Goal: Purchase product/service

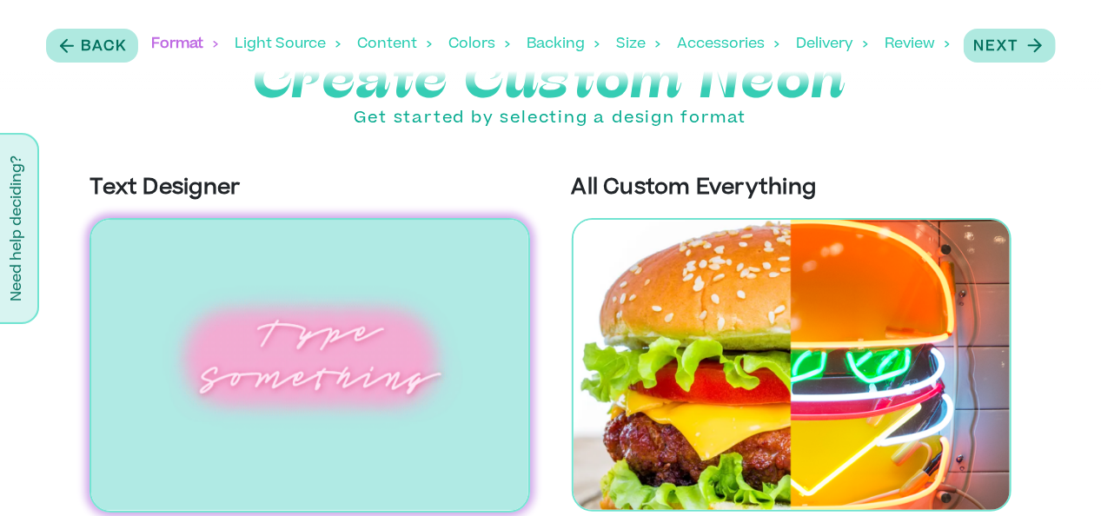
scroll to position [51, 0]
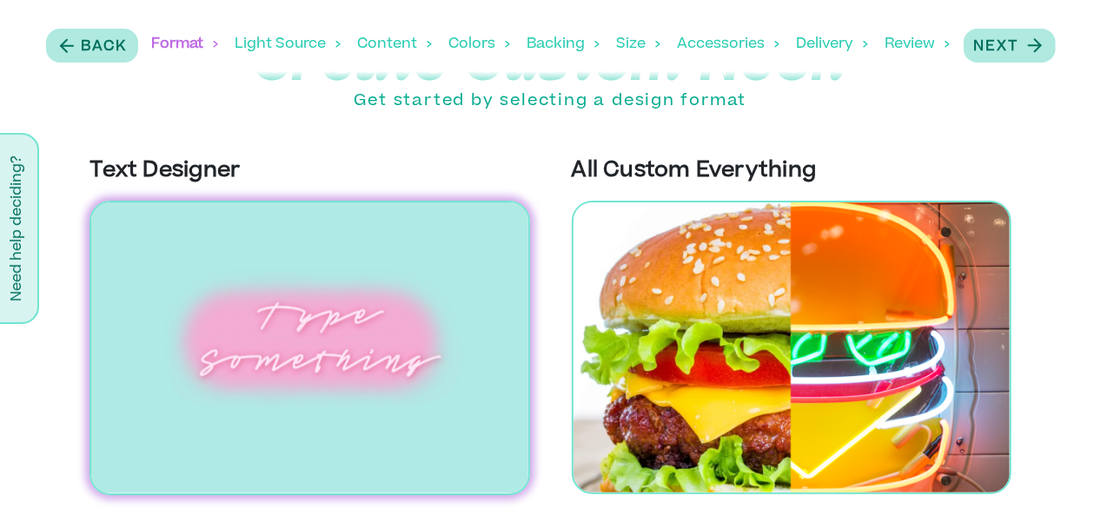
click at [231, 300] on img at bounding box center [310, 348] width 440 height 295
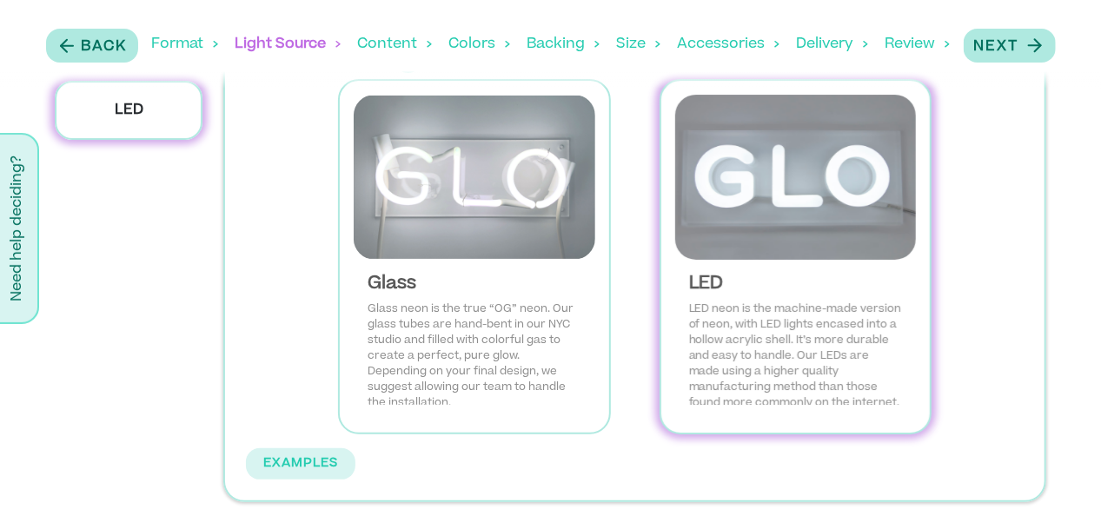
scroll to position [0, 0]
click at [832, 209] on img at bounding box center [796, 177] width 242 height 165
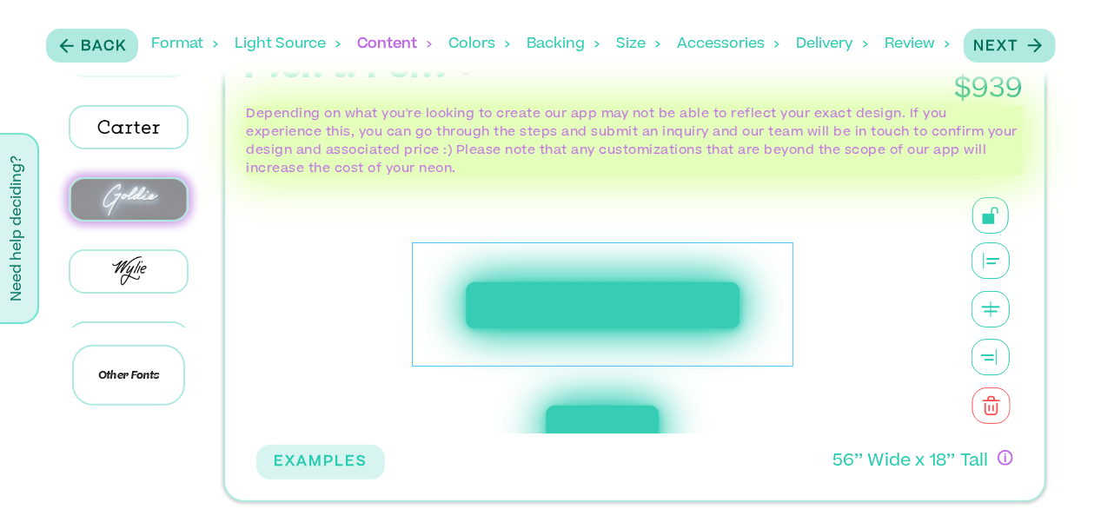
click at [166, 203] on img at bounding box center [128, 199] width 116 height 41
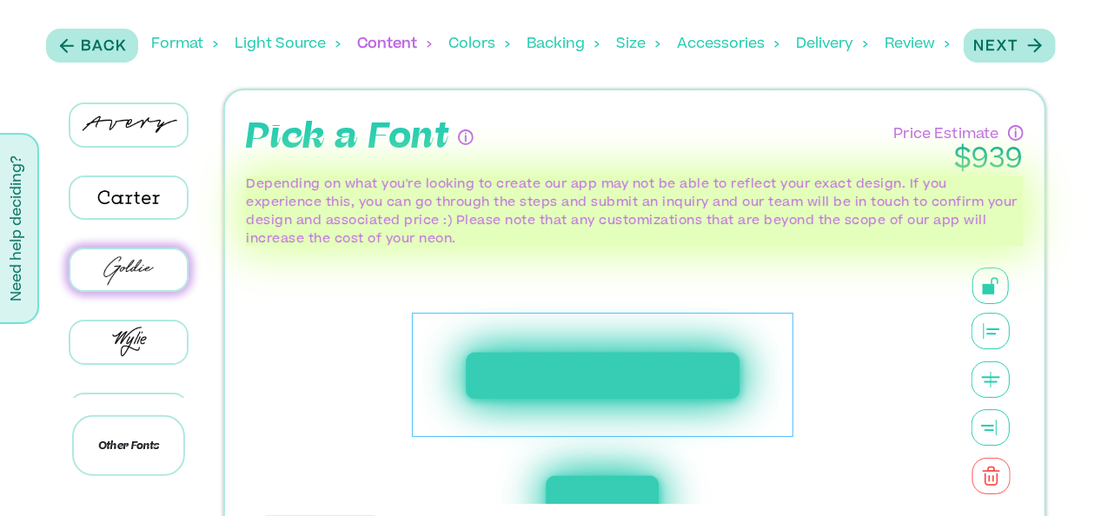
click at [701, 379] on div "**********" at bounding box center [602, 375] width 381 height 125
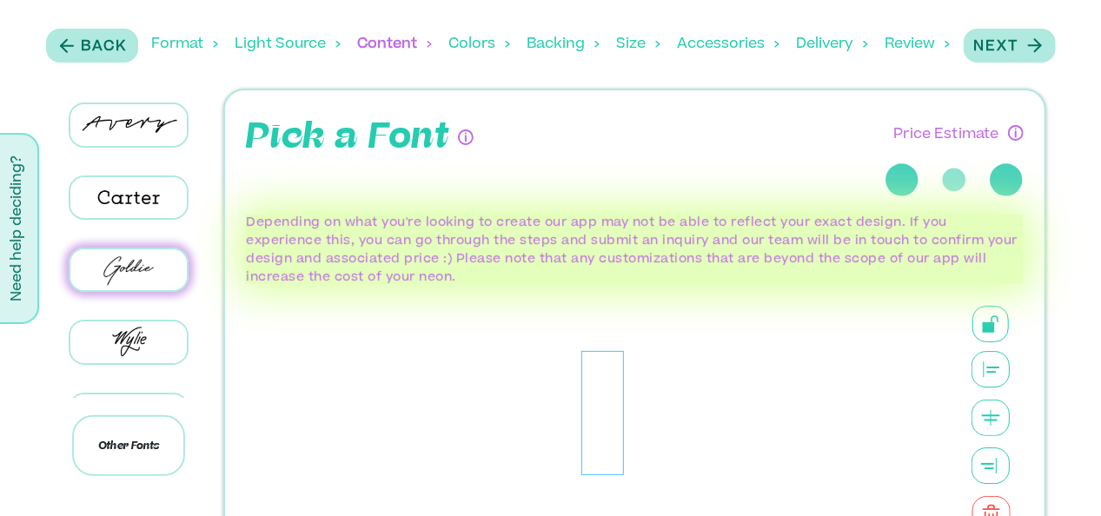
click at [637, 46] on div "Size" at bounding box center [638, 44] width 43 height 54
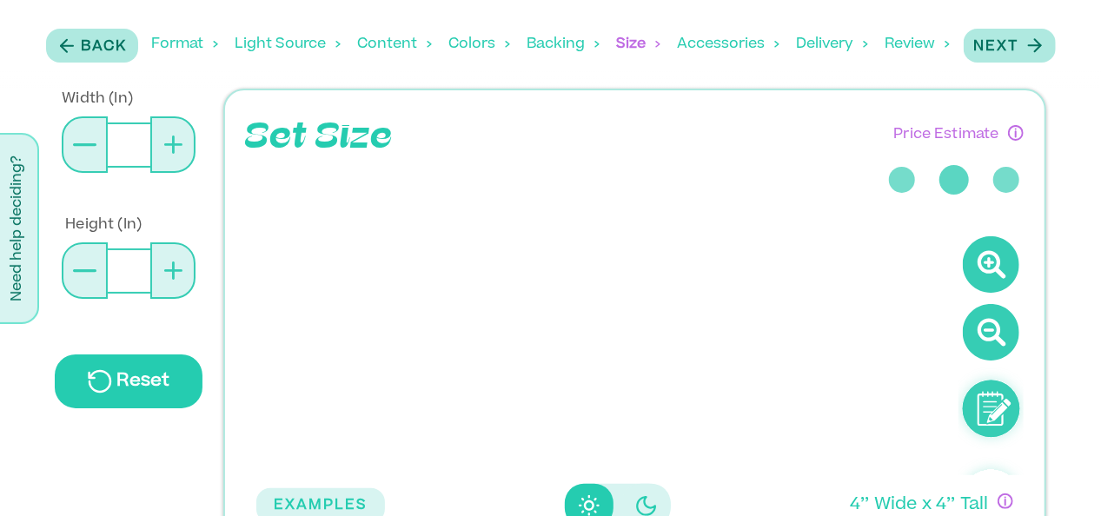
click at [368, 43] on div "Content" at bounding box center [395, 44] width 74 height 54
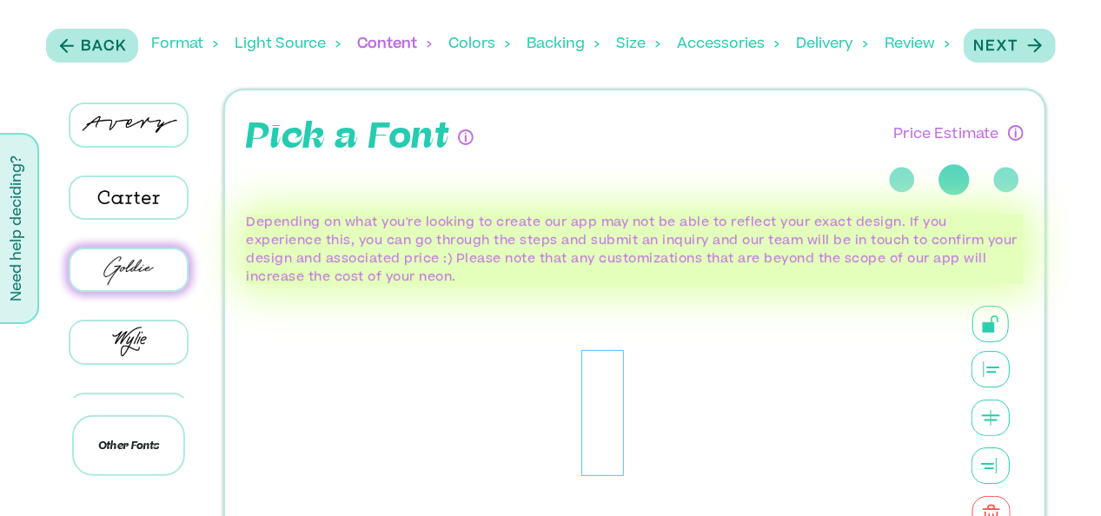
click at [609, 428] on div at bounding box center [602, 413] width 43 height 126
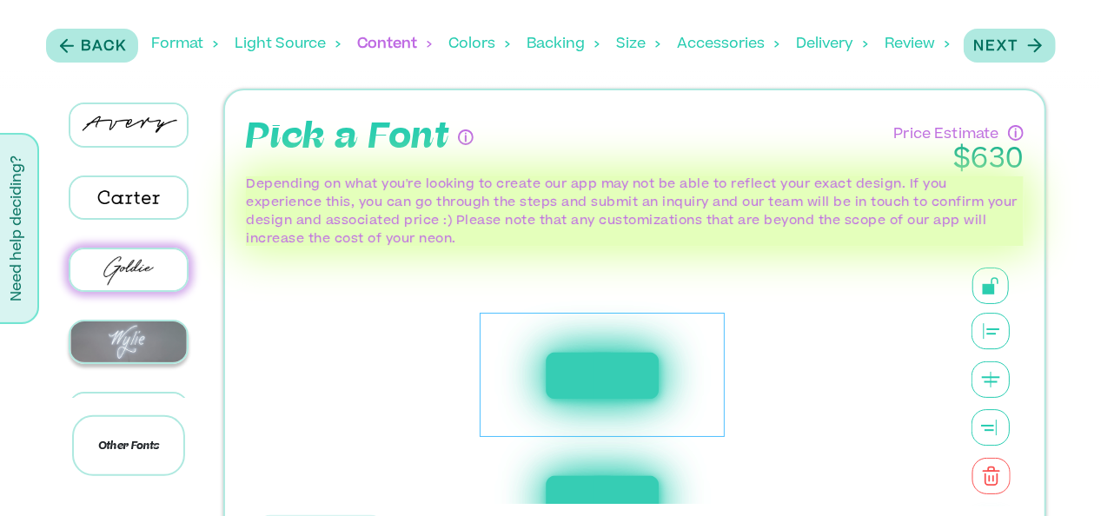
click at [131, 337] on img at bounding box center [128, 342] width 116 height 41
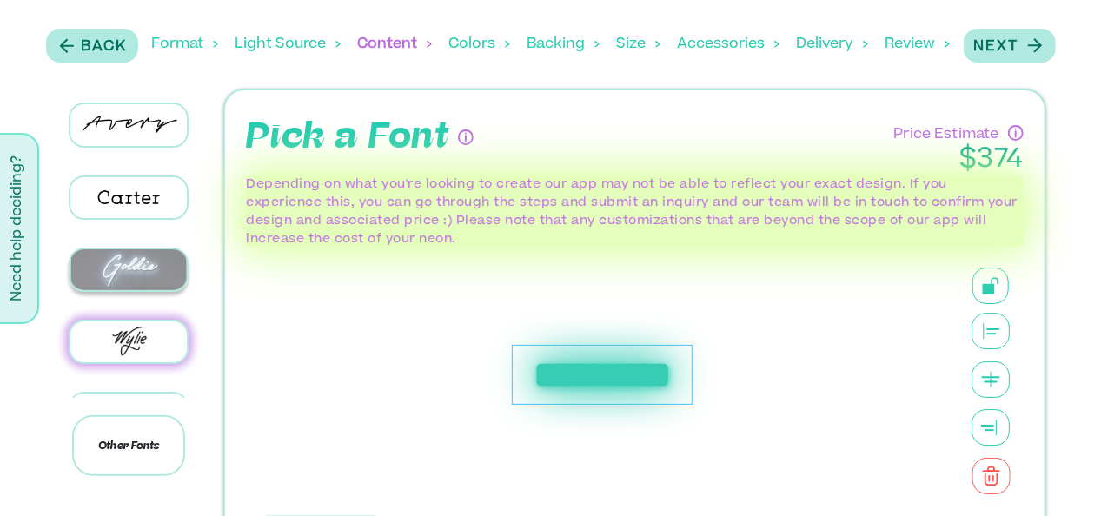
click at [129, 275] on img at bounding box center [128, 269] width 116 height 41
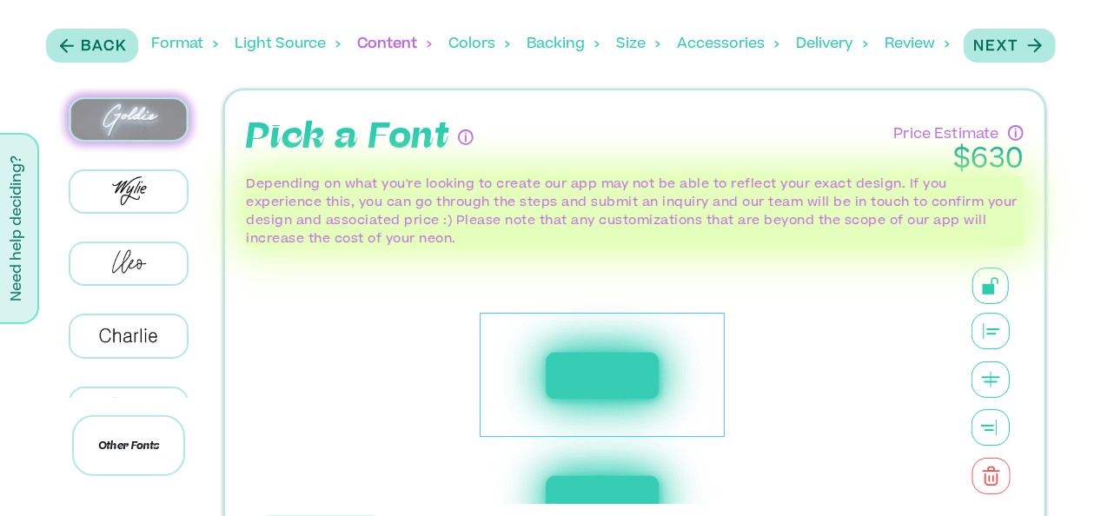
scroll to position [174, 0]
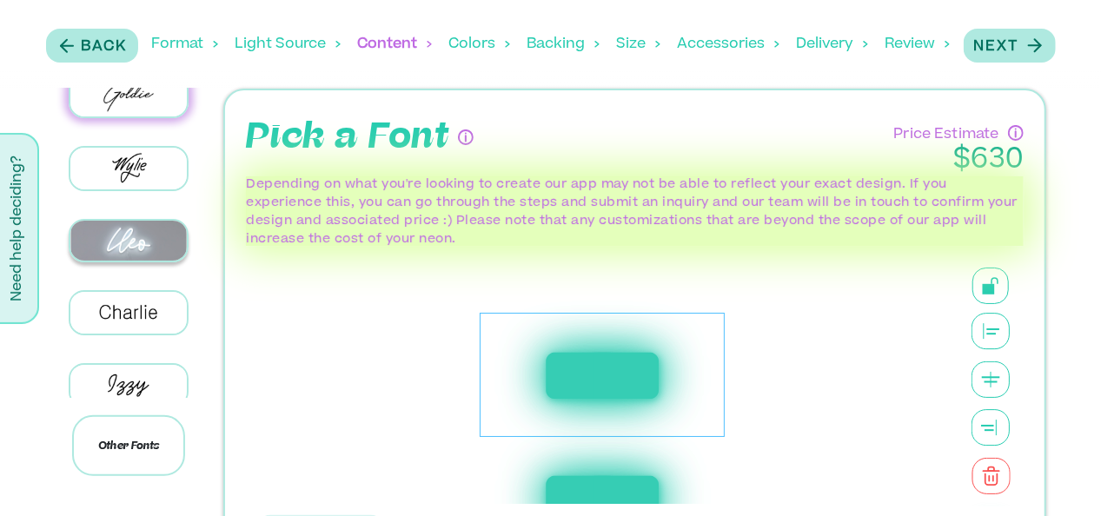
click at [137, 229] on img at bounding box center [128, 241] width 116 height 41
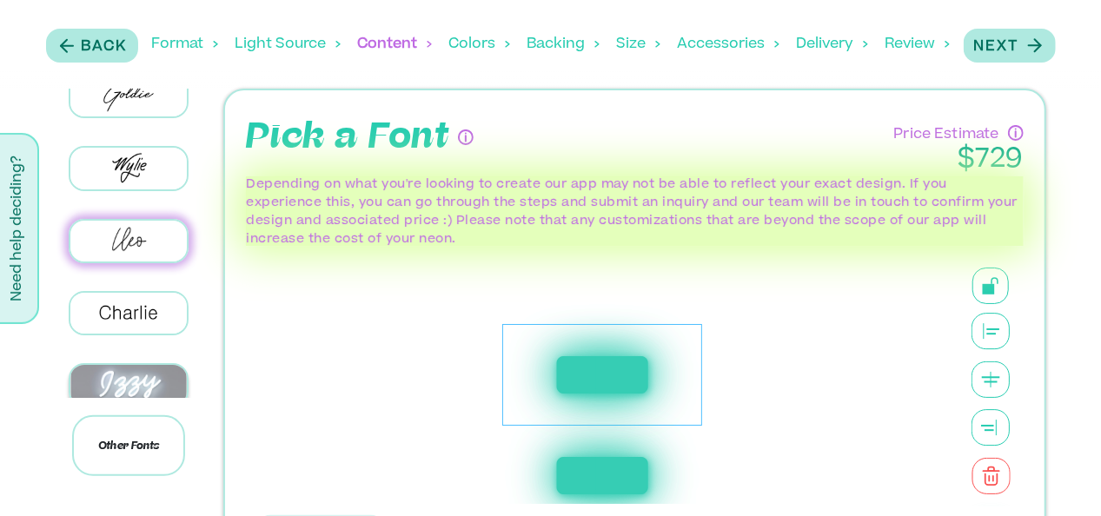
click at [138, 384] on img at bounding box center [128, 385] width 116 height 41
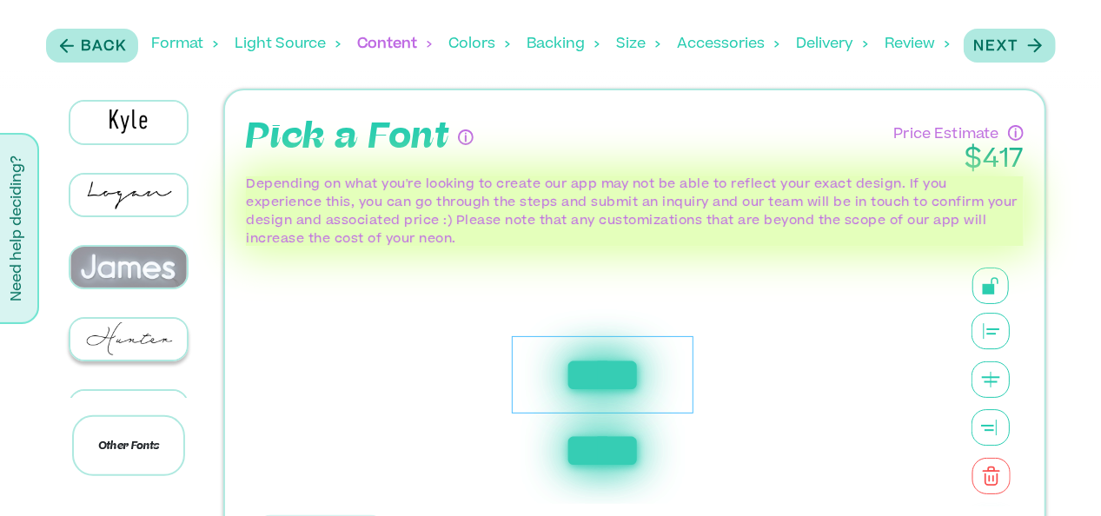
scroll to position [695, 0]
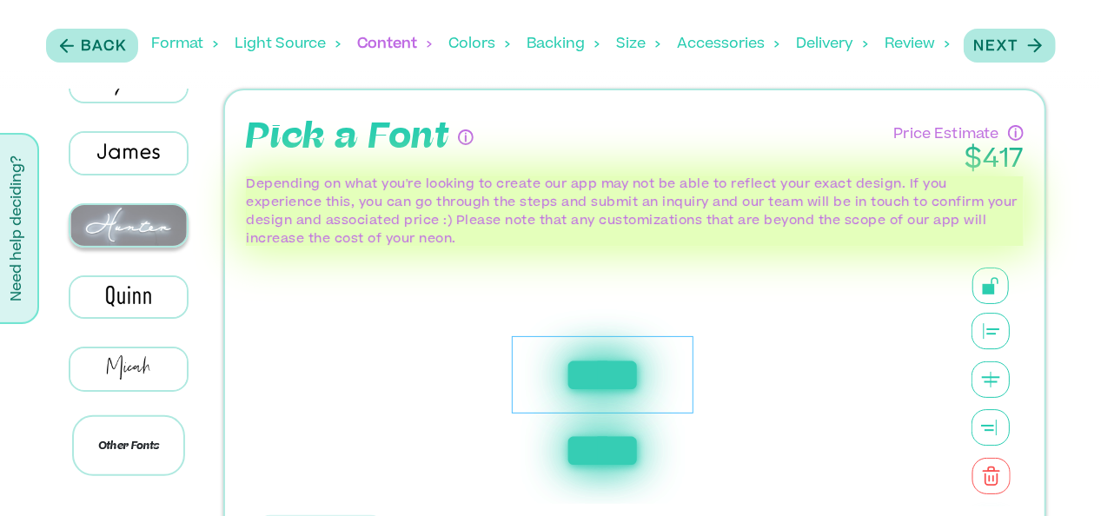
click at [129, 217] on img at bounding box center [128, 225] width 116 height 41
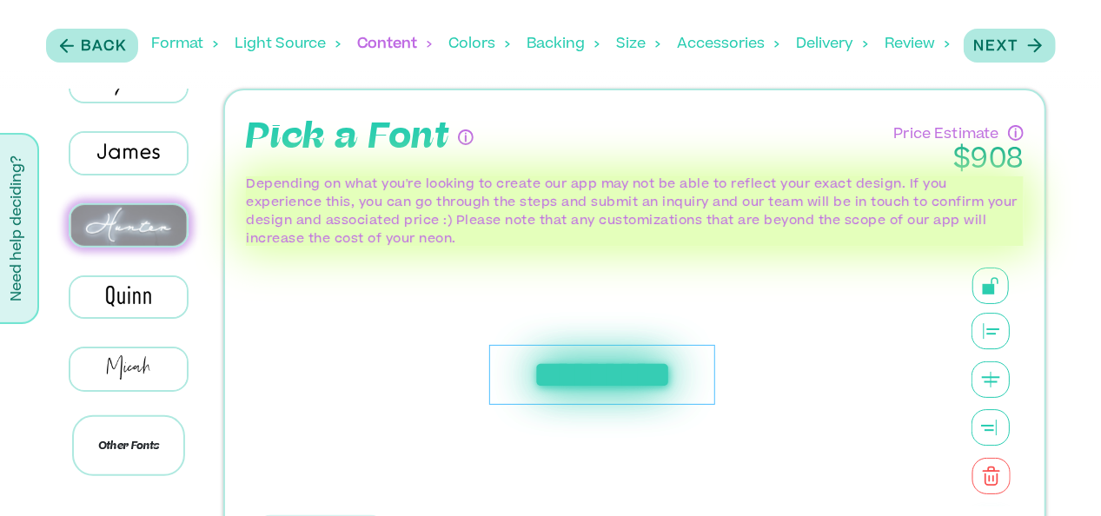
scroll to position [521, 0]
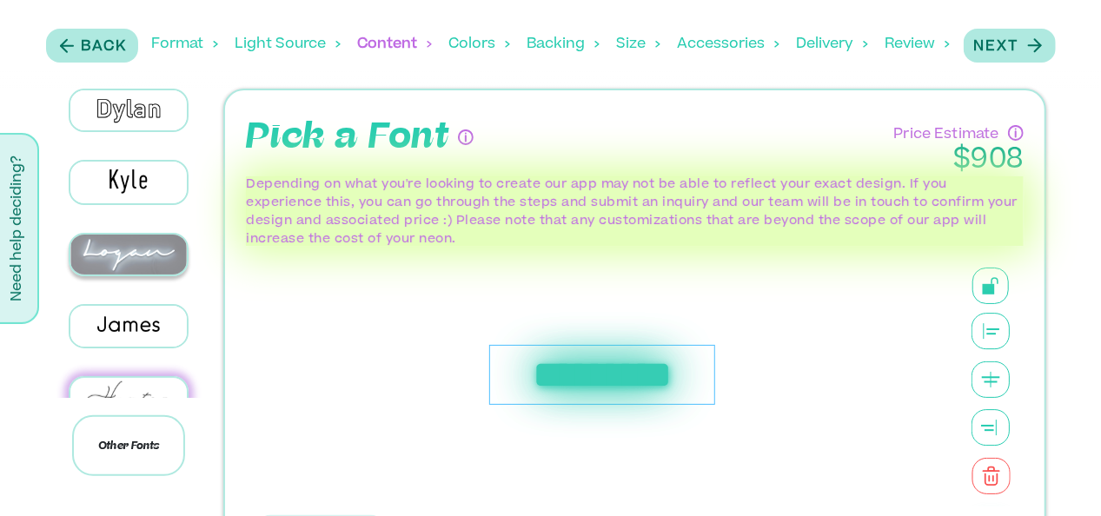
click at [142, 239] on img at bounding box center [128, 255] width 116 height 41
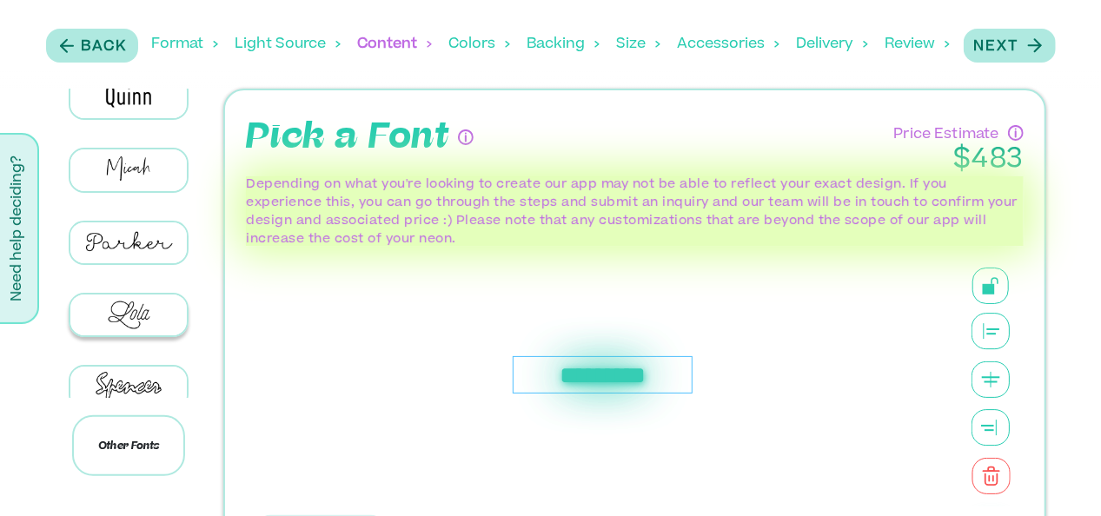
scroll to position [896, 0]
click at [148, 294] on img at bounding box center [128, 314] width 116 height 41
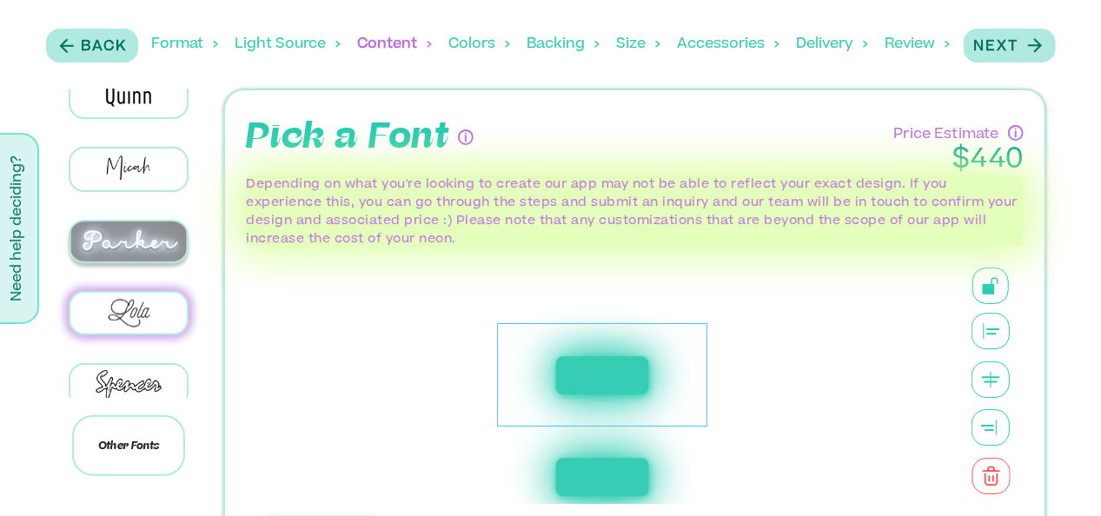
scroll to position [895, 0]
click at [162, 222] on img at bounding box center [128, 242] width 116 height 41
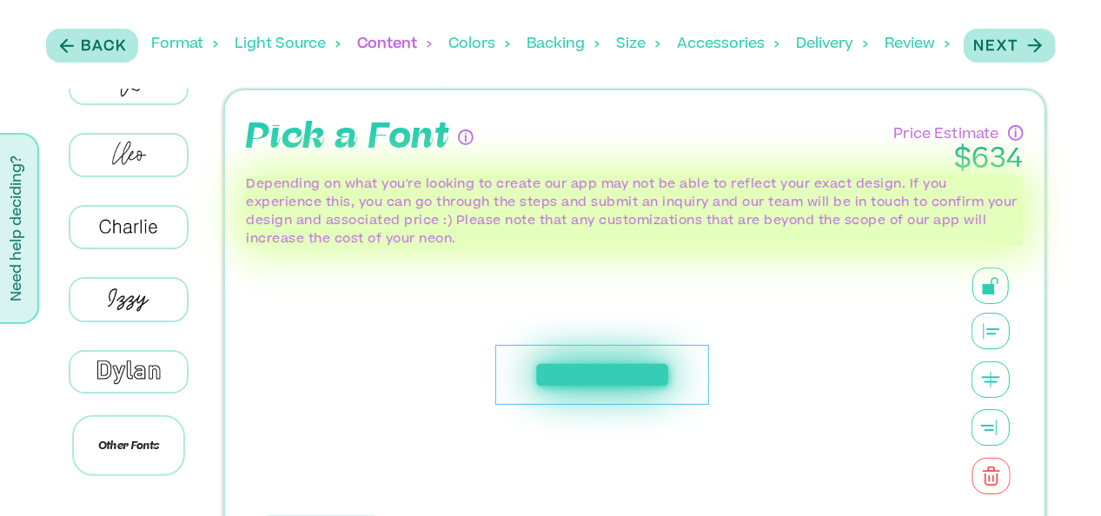
scroll to position [201, 0]
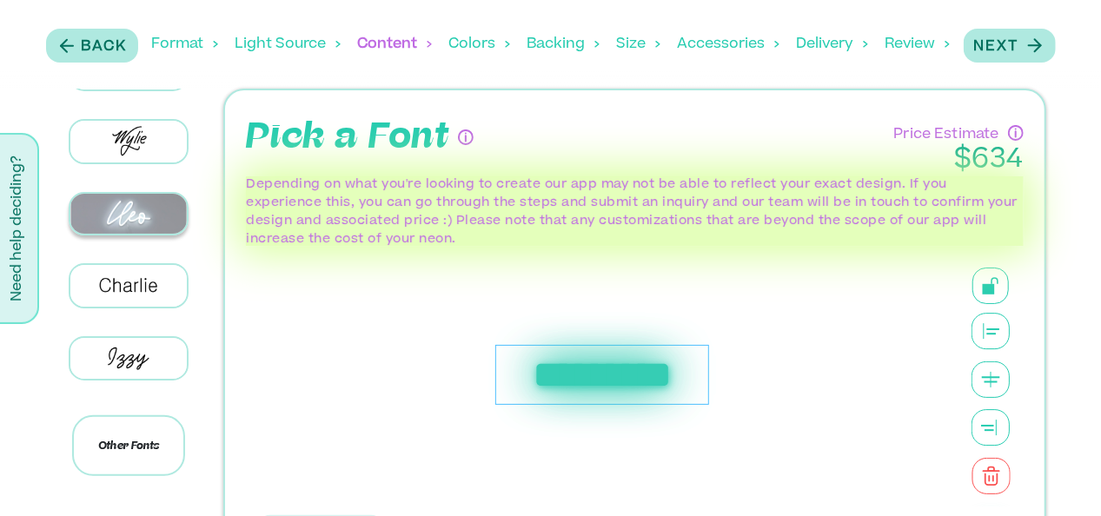
click at [118, 212] on img at bounding box center [128, 214] width 116 height 41
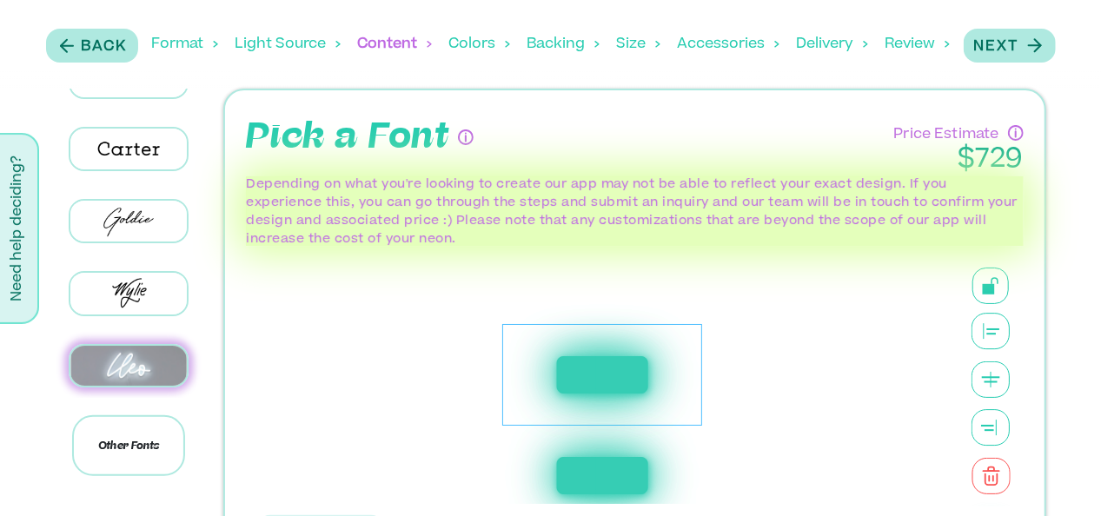
scroll to position [27, 0]
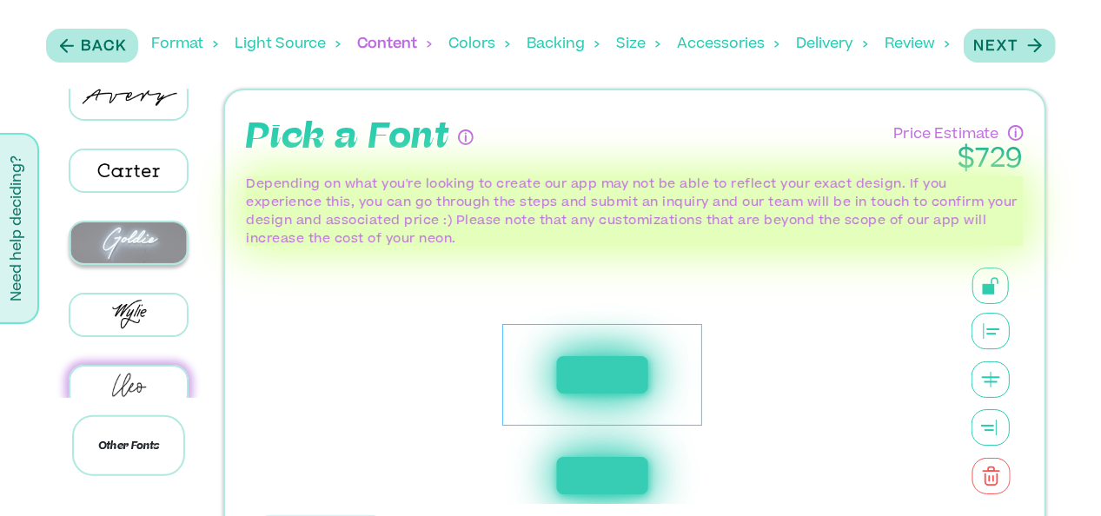
click at [129, 254] on img at bounding box center [128, 242] width 116 height 41
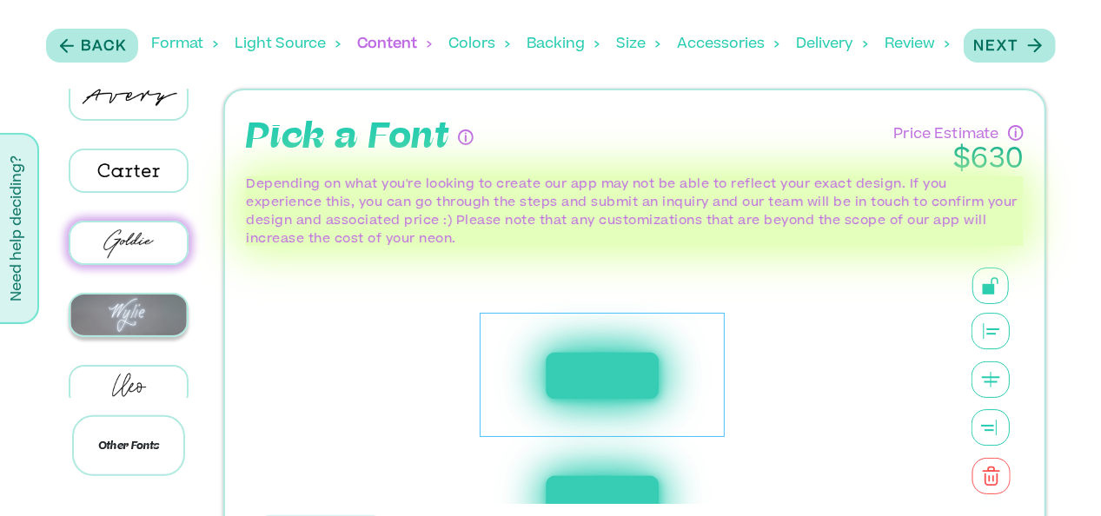
click at [136, 305] on img at bounding box center [128, 315] width 116 height 41
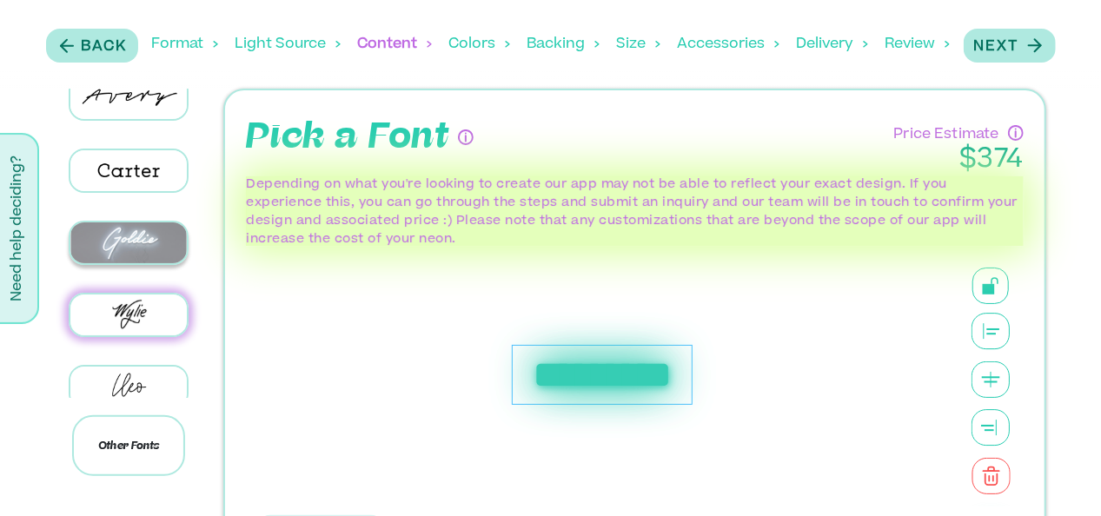
click at [134, 238] on img at bounding box center [128, 242] width 116 height 41
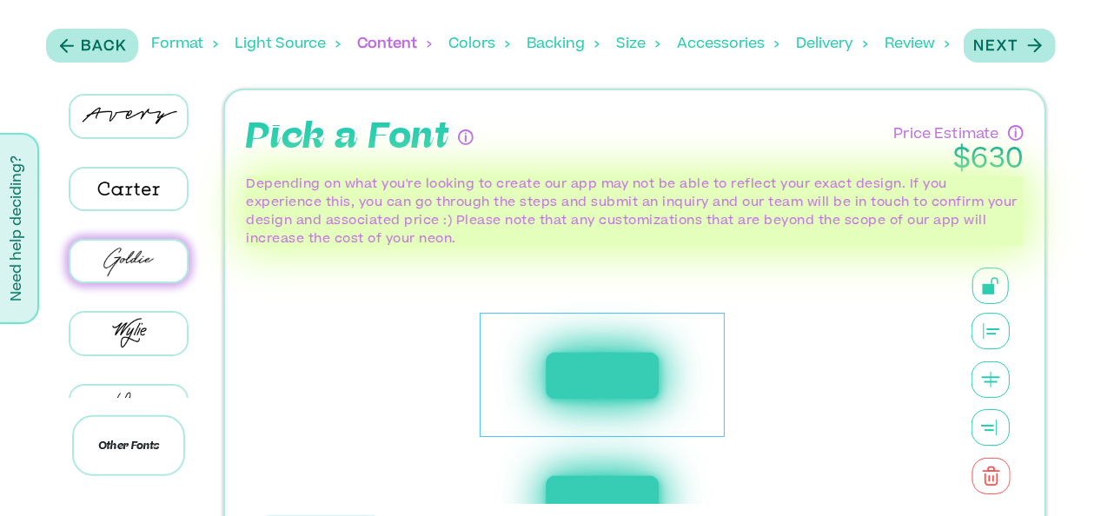
scroll to position [0, 0]
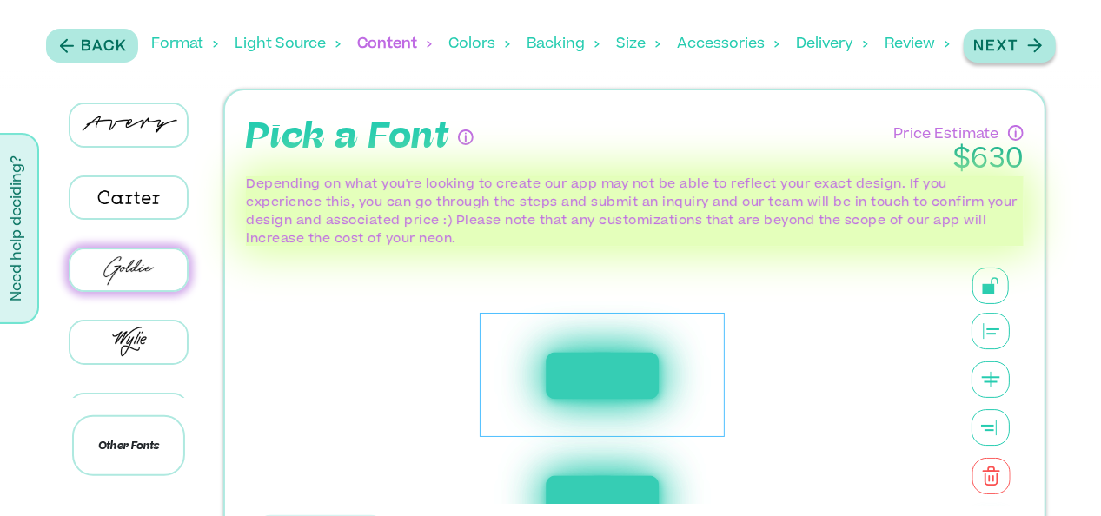
click at [1029, 53] on icon "button" at bounding box center [1035, 46] width 22 height 22
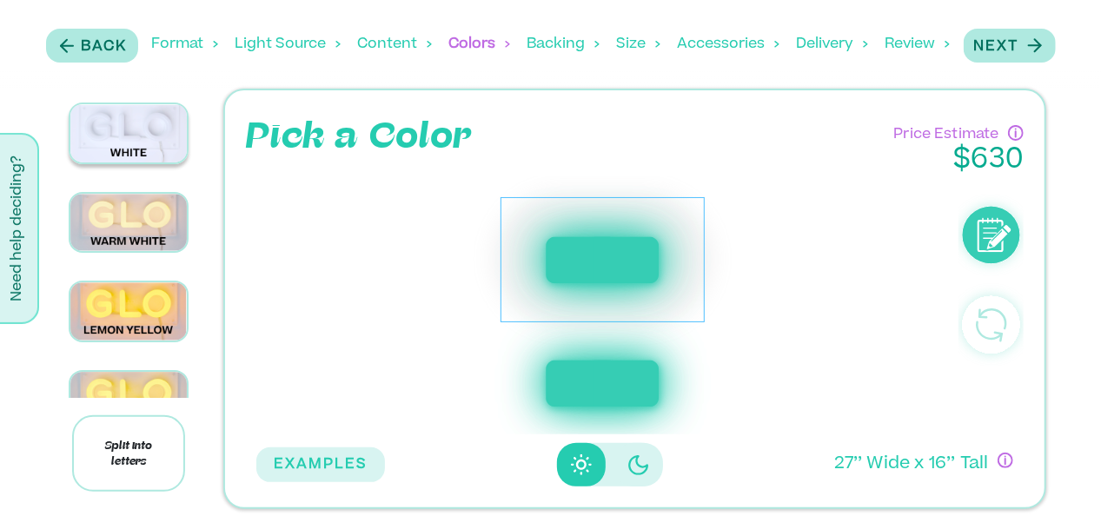
click at [130, 120] on img at bounding box center [128, 133] width 116 height 58
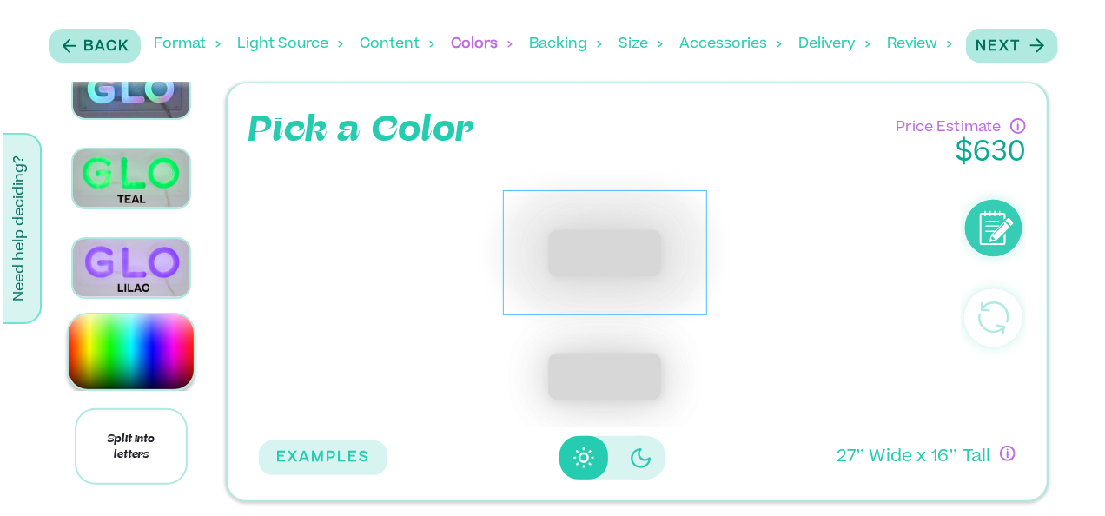
scroll to position [7, 0]
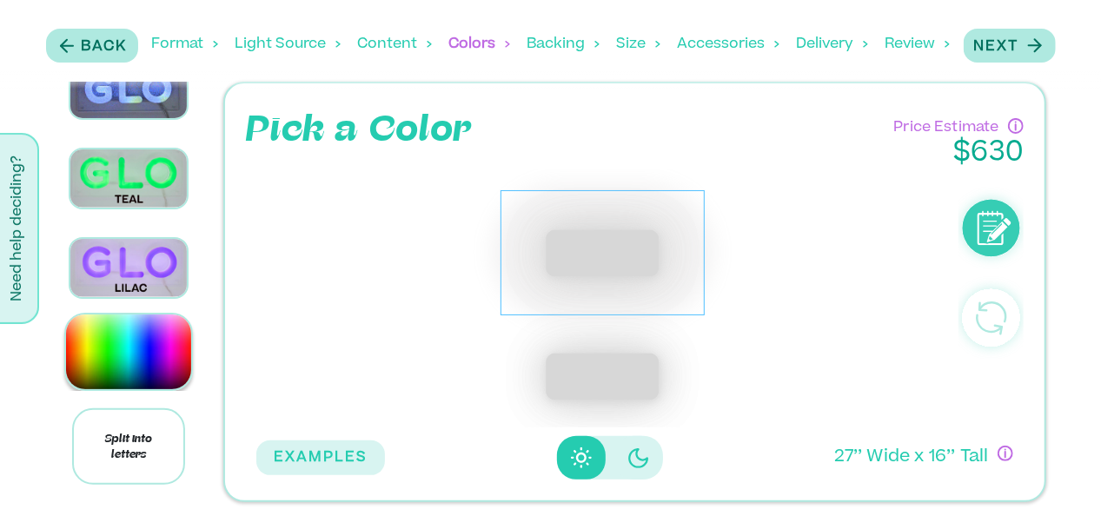
click at [130, 359] on img at bounding box center [128, 352] width 125 height 75
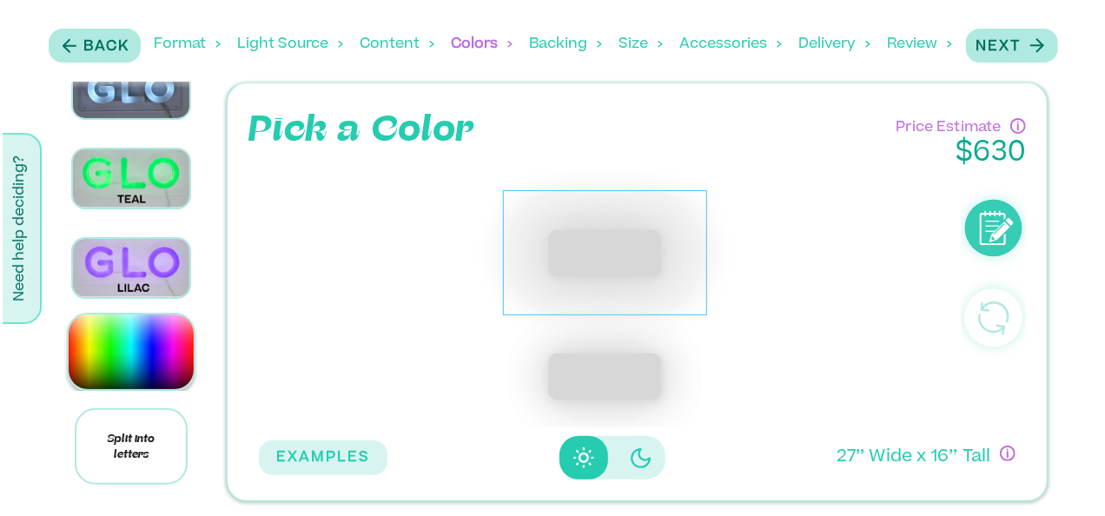
scroll to position [2469, 0]
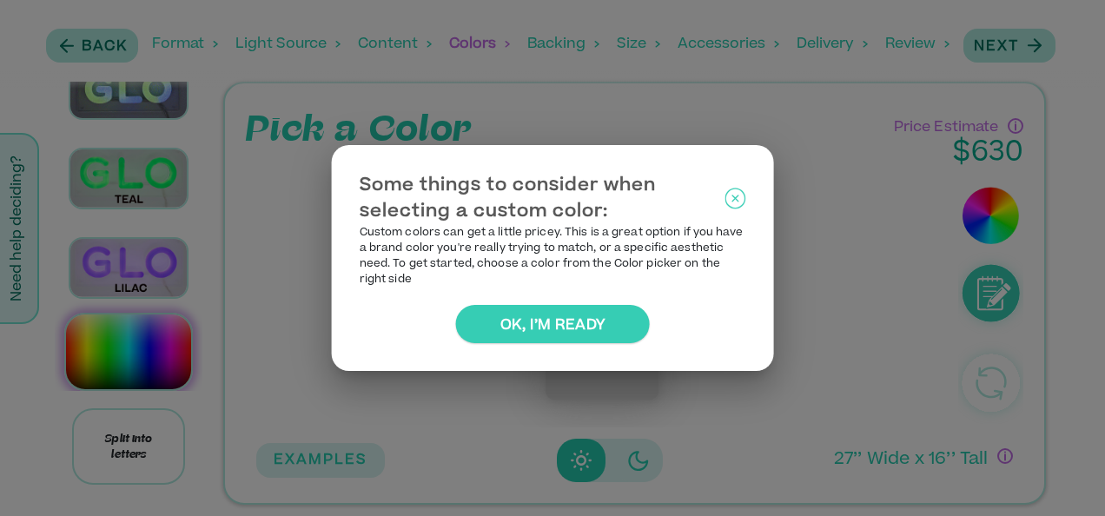
click at [737, 200] on icon at bounding box center [735, 198] width 7 height 7
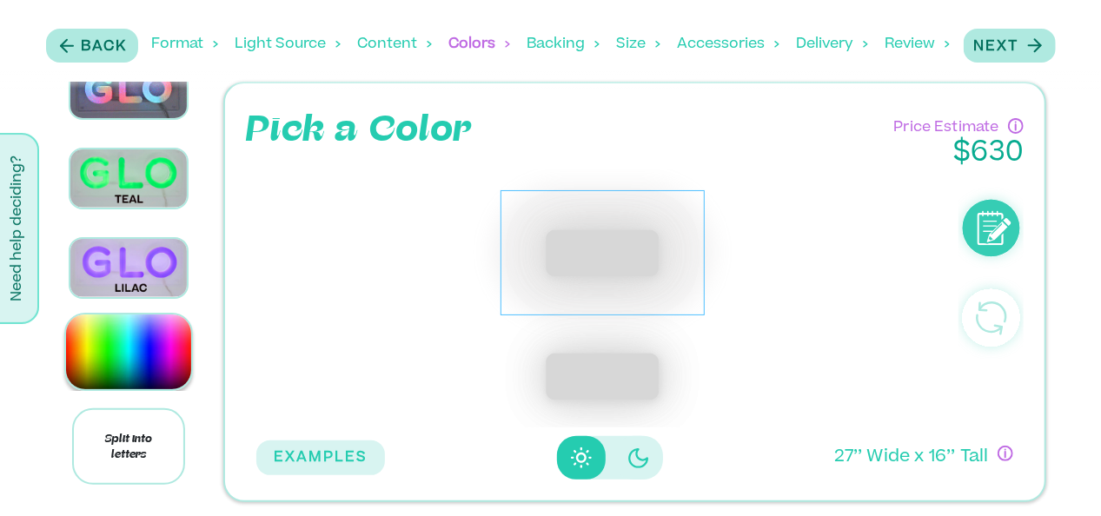
scroll to position [2296, 0]
click at [132, 119] on img at bounding box center [128, 81] width 116 height 75
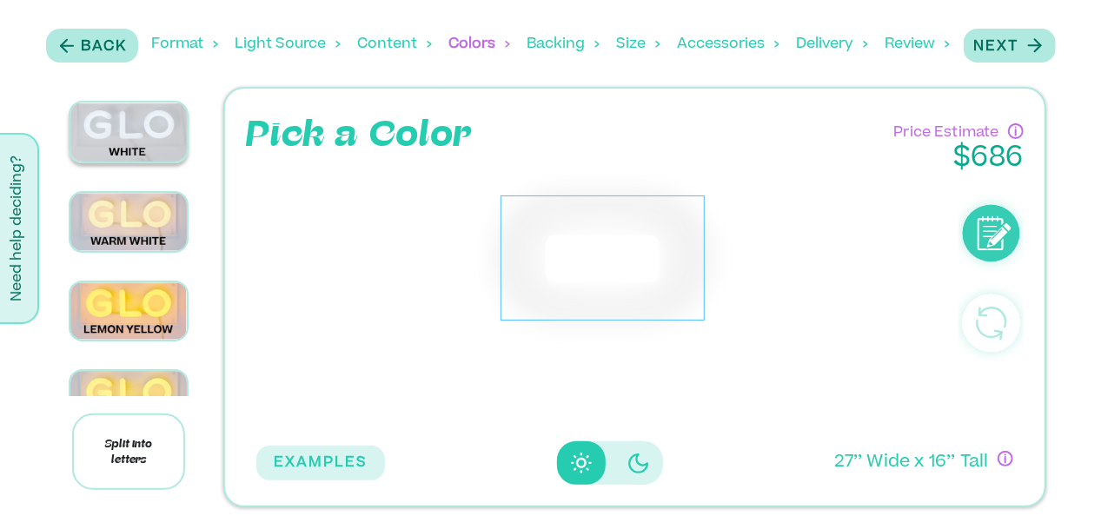
scroll to position [0, 0]
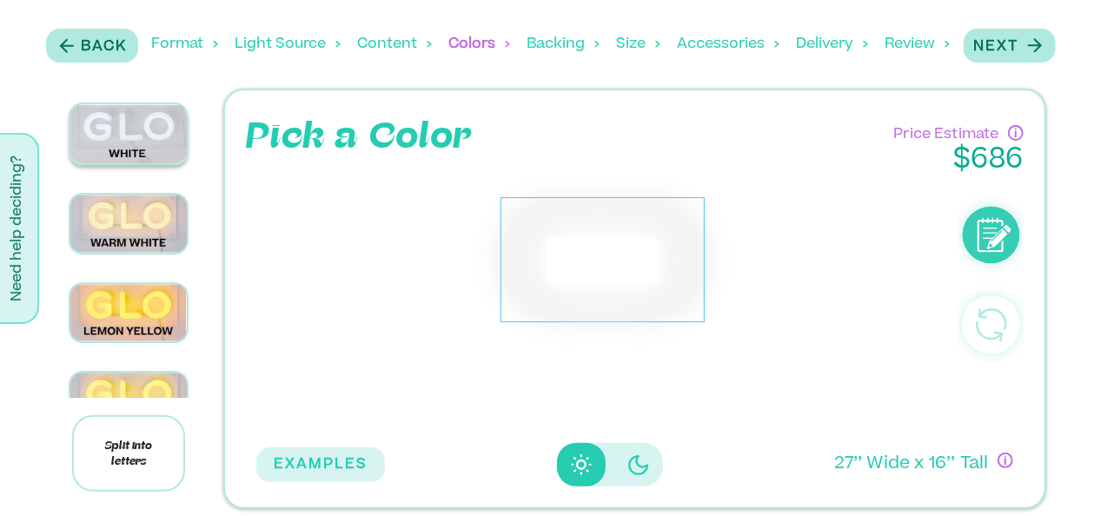
click at [116, 144] on img at bounding box center [128, 133] width 116 height 59
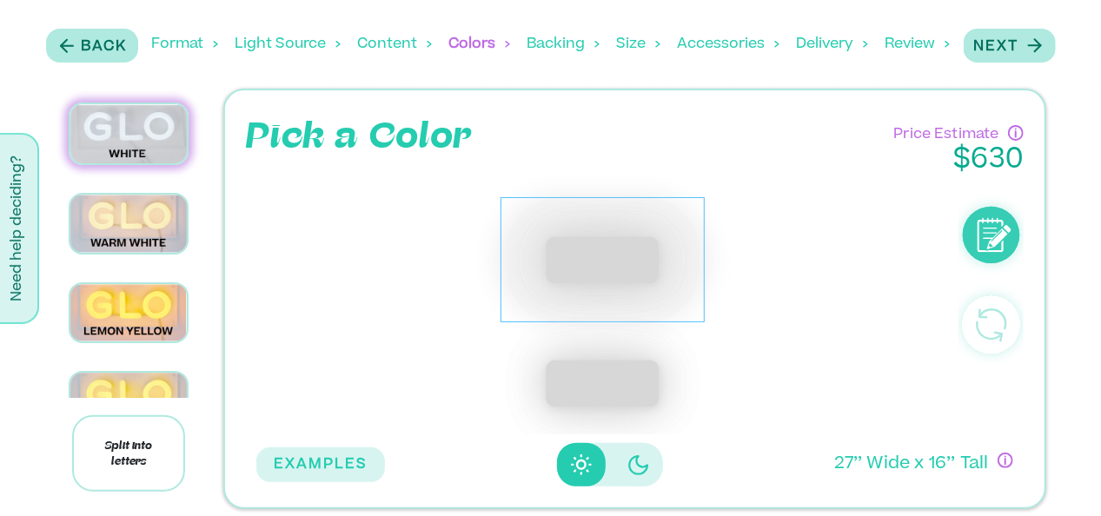
click at [645, 463] on icon "Disabled elevation buttons" at bounding box center [638, 464] width 21 height 21
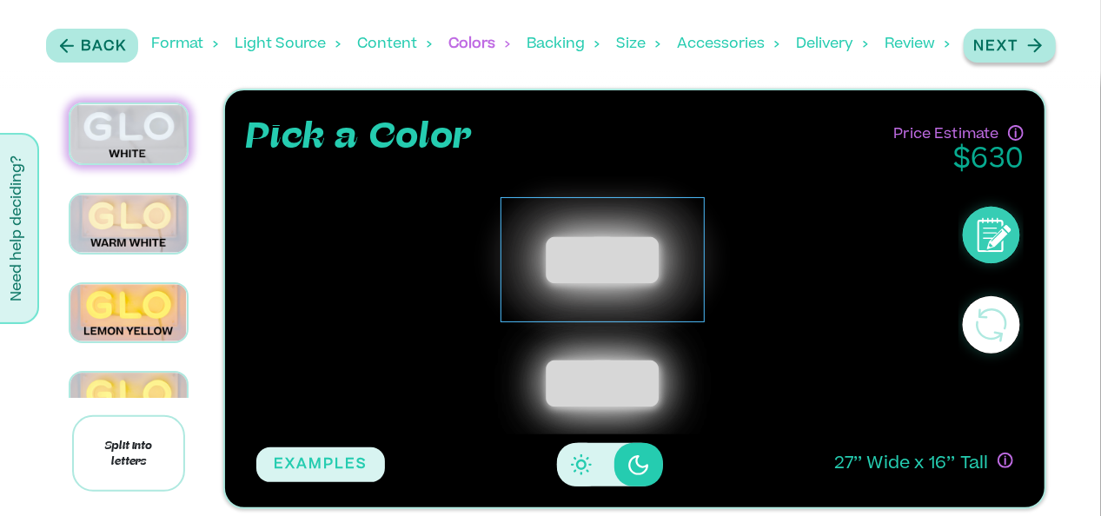
click at [1017, 52] on p "Next" at bounding box center [996, 46] width 45 height 21
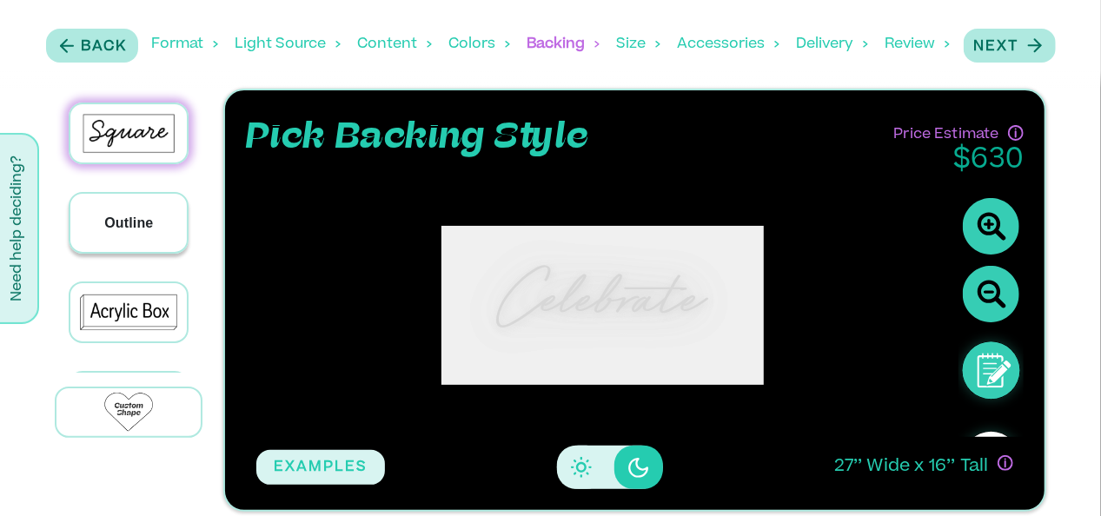
click at [144, 222] on p "Outline" at bounding box center [128, 223] width 49 height 21
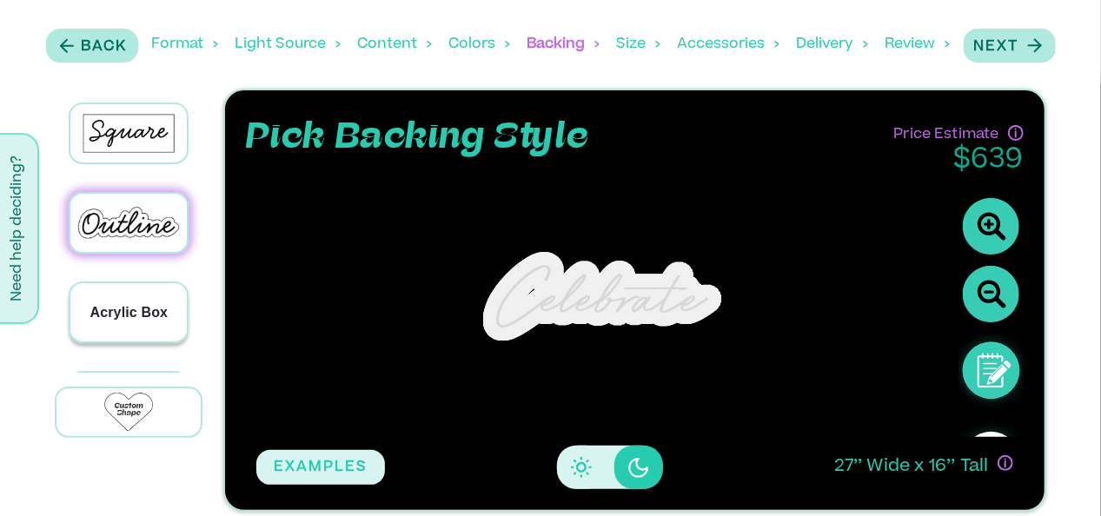
click at [157, 316] on p "Acrylic Box" at bounding box center [129, 312] width 78 height 21
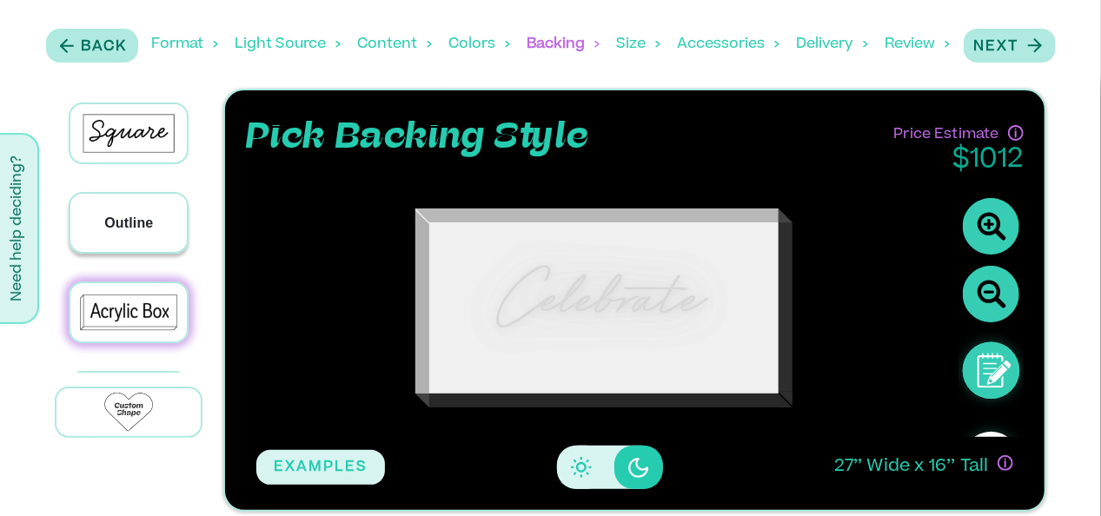
click at [167, 223] on div "Outline" at bounding box center [128, 223] width 116 height 58
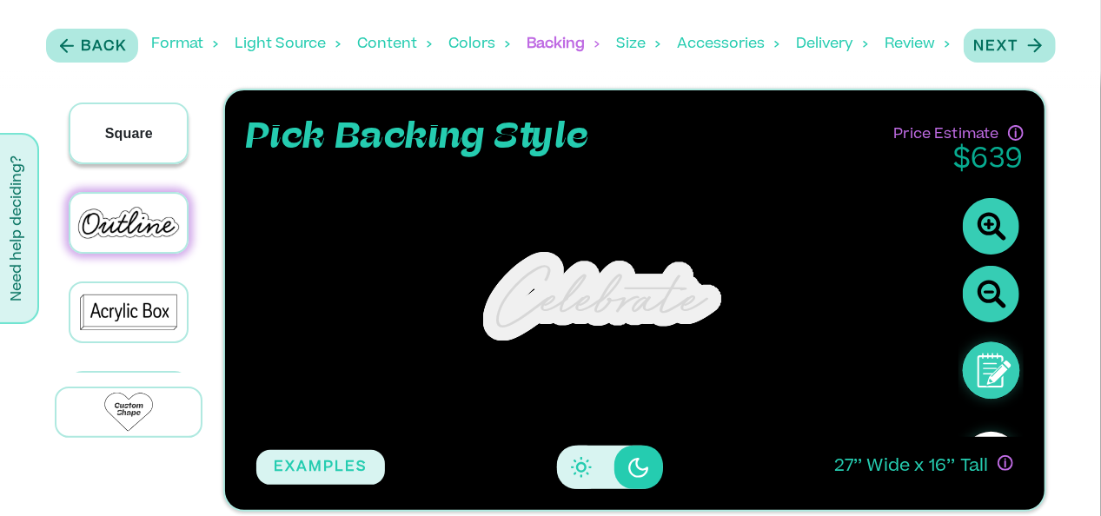
click at [144, 132] on p "Square" at bounding box center [129, 133] width 48 height 21
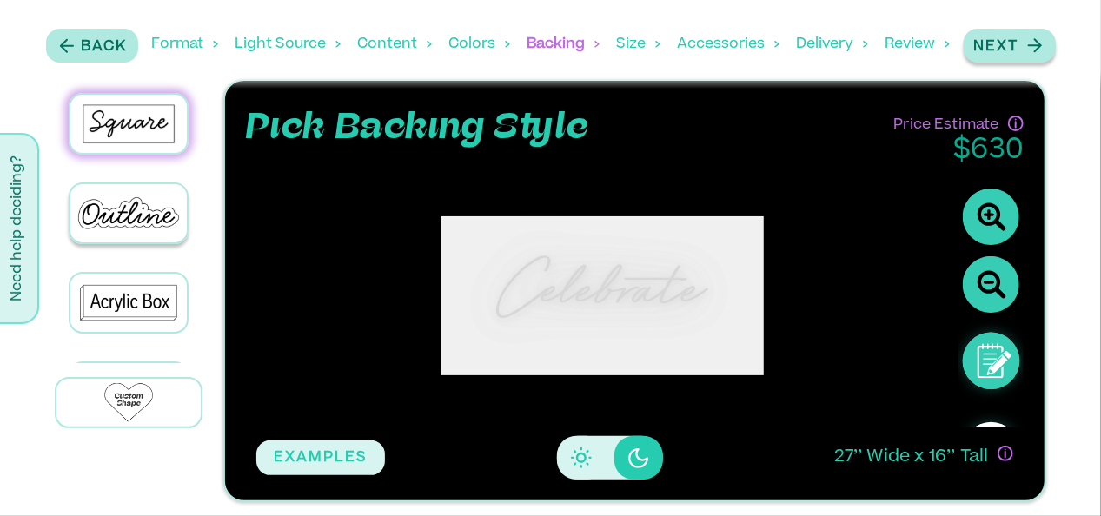
click at [1011, 40] on p "Next" at bounding box center [996, 46] width 45 height 21
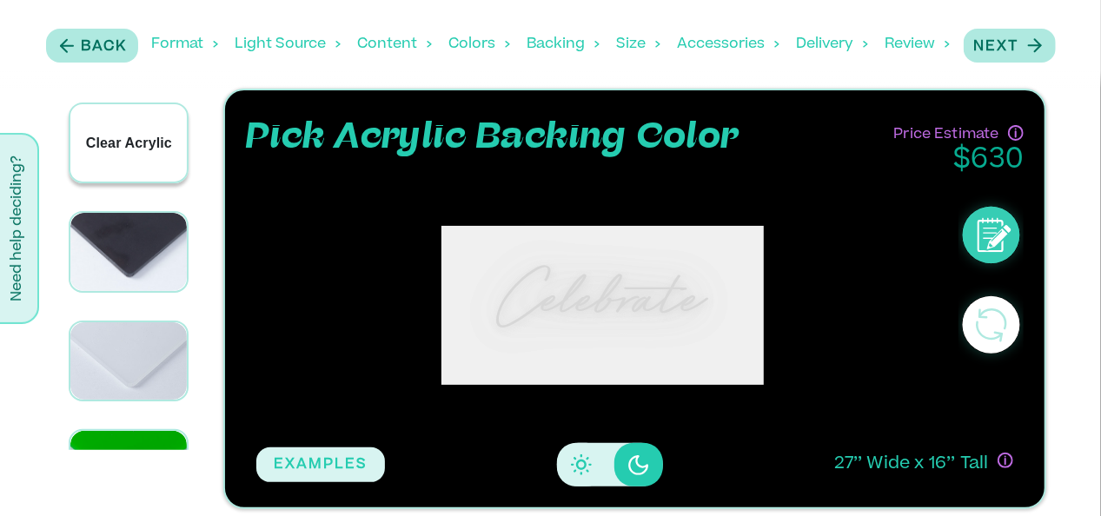
click at [128, 145] on p "Clear Acrylic" at bounding box center [129, 143] width 86 height 21
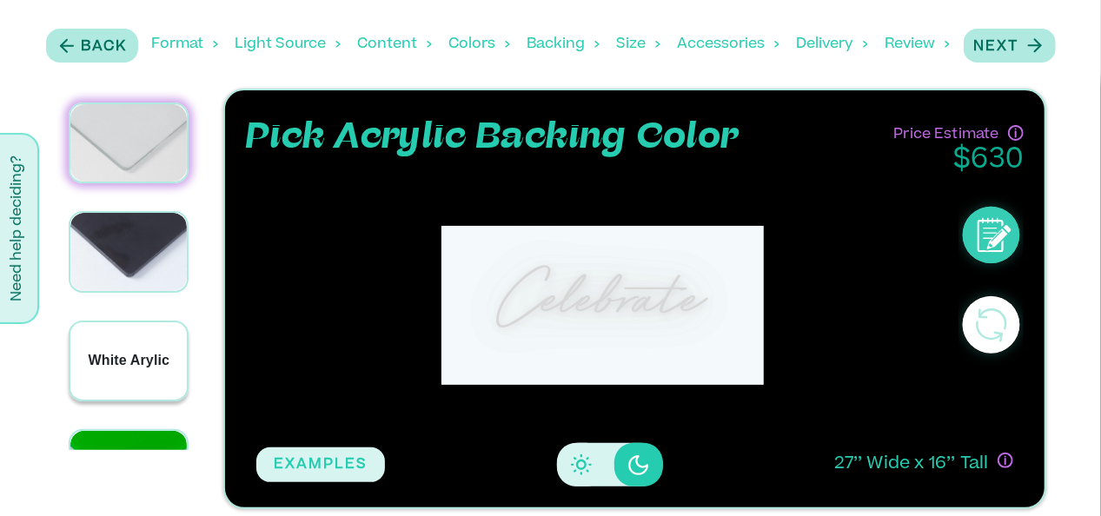
click at [135, 365] on div "White Arylic" at bounding box center [128, 360] width 116 height 77
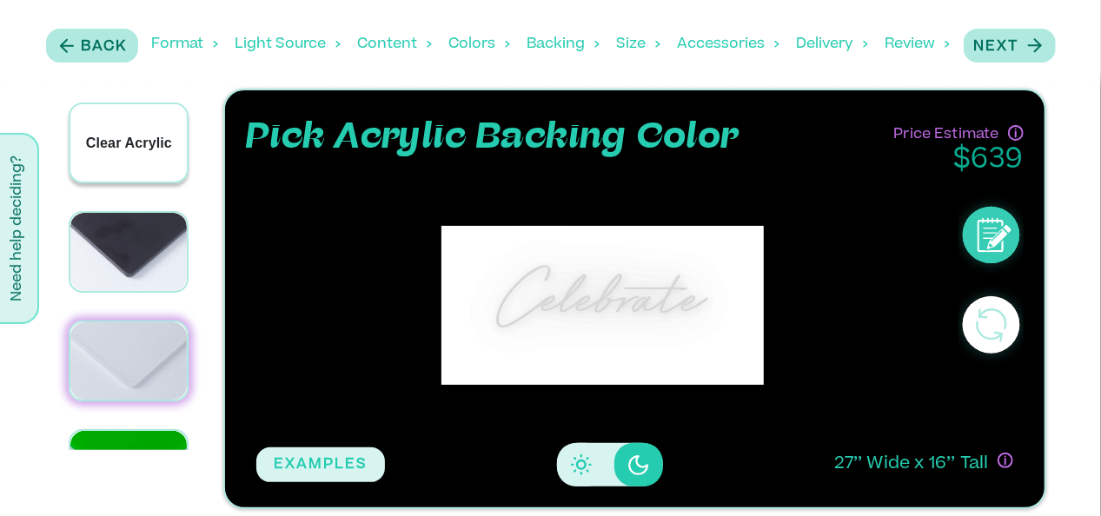
click at [147, 140] on p "Clear Acrylic" at bounding box center [129, 143] width 86 height 21
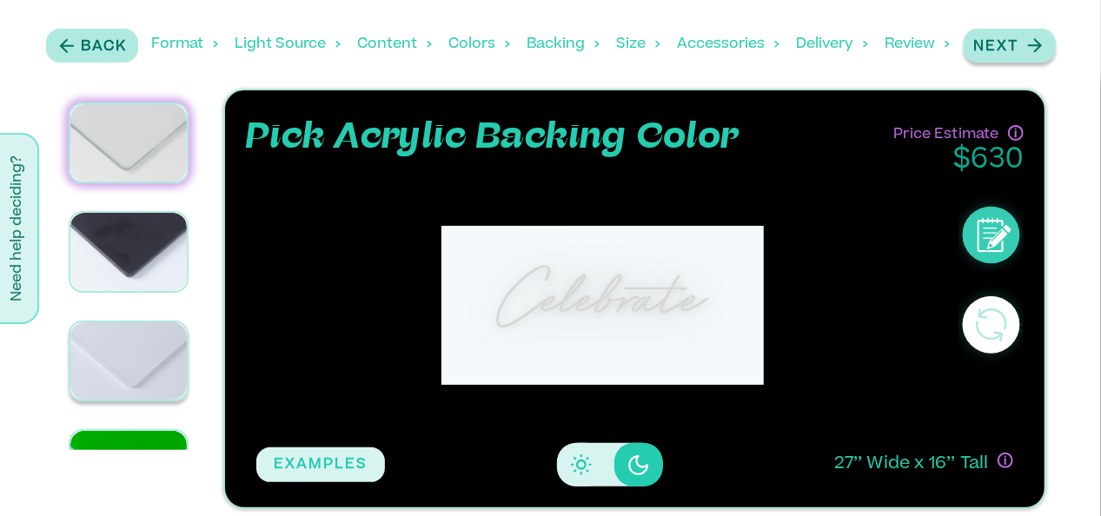
click at [989, 54] on p "Next" at bounding box center [996, 46] width 45 height 21
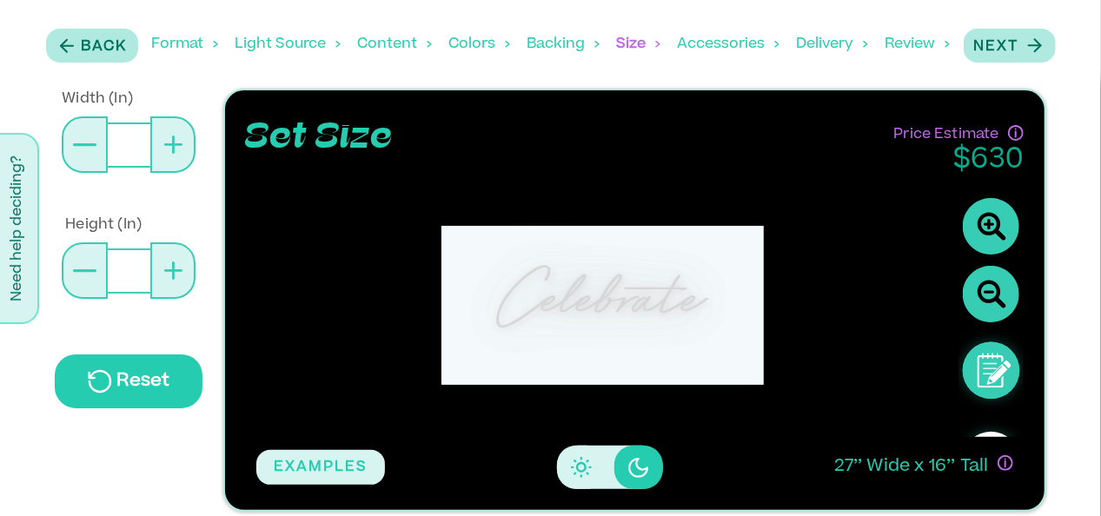
click at [128, 450] on div "Width (In) ** Height (In) ** Reset" at bounding box center [128, 283] width 169 height 388
